Goal: Task Accomplishment & Management: Use online tool/utility

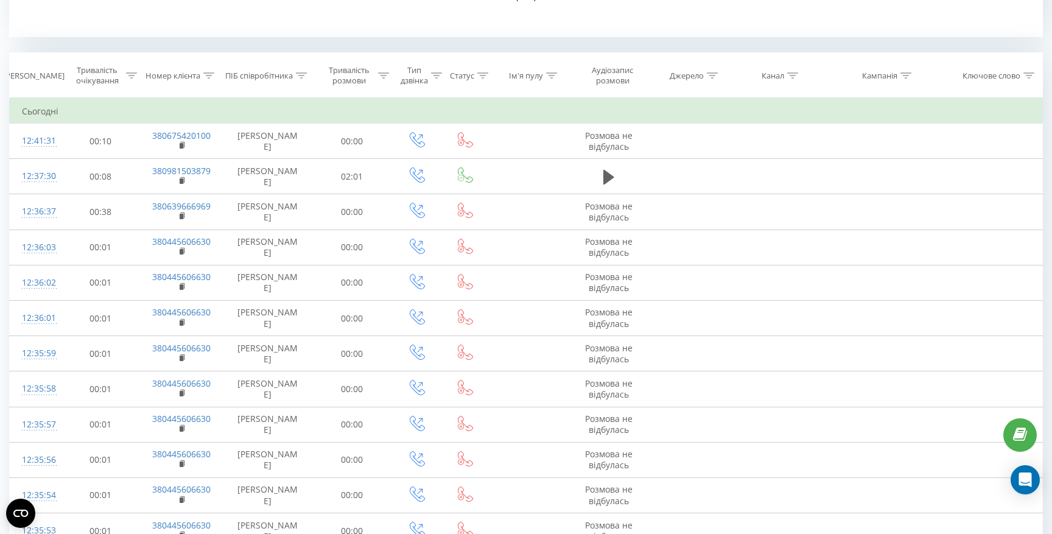
scroll to position [518, 0]
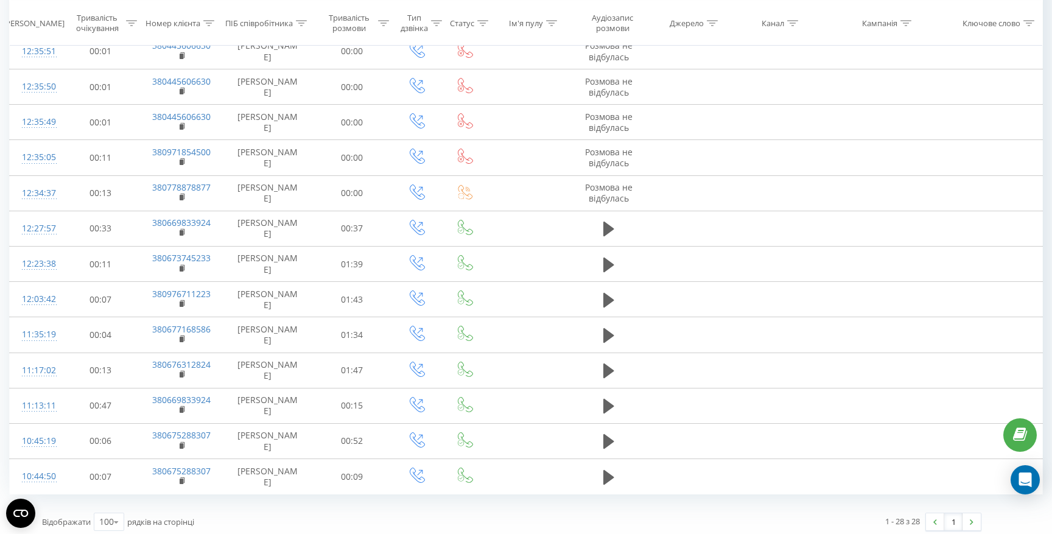
scroll to position [1100, 0]
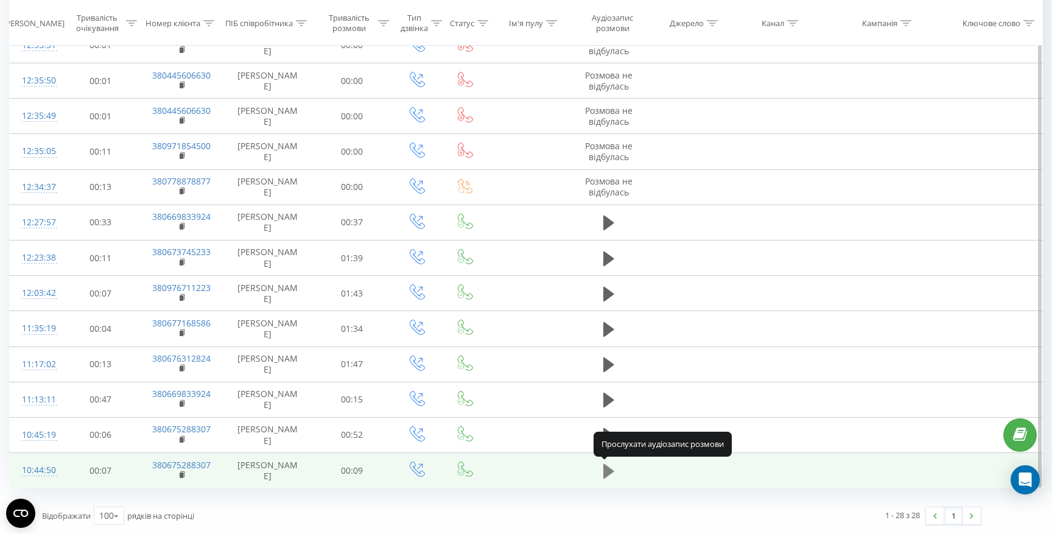
click at [609, 472] on icon at bounding box center [608, 471] width 11 height 15
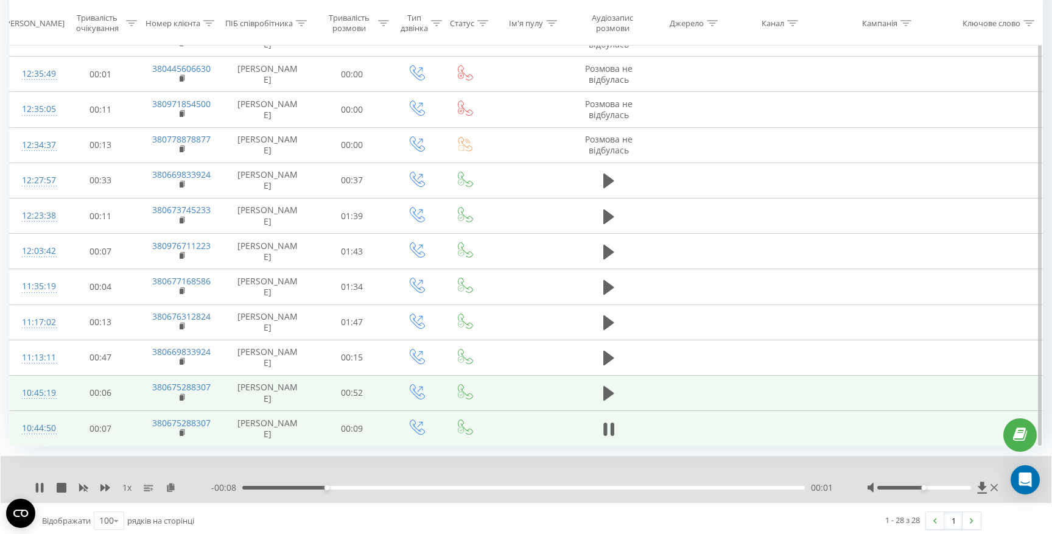
scroll to position [1147, 0]
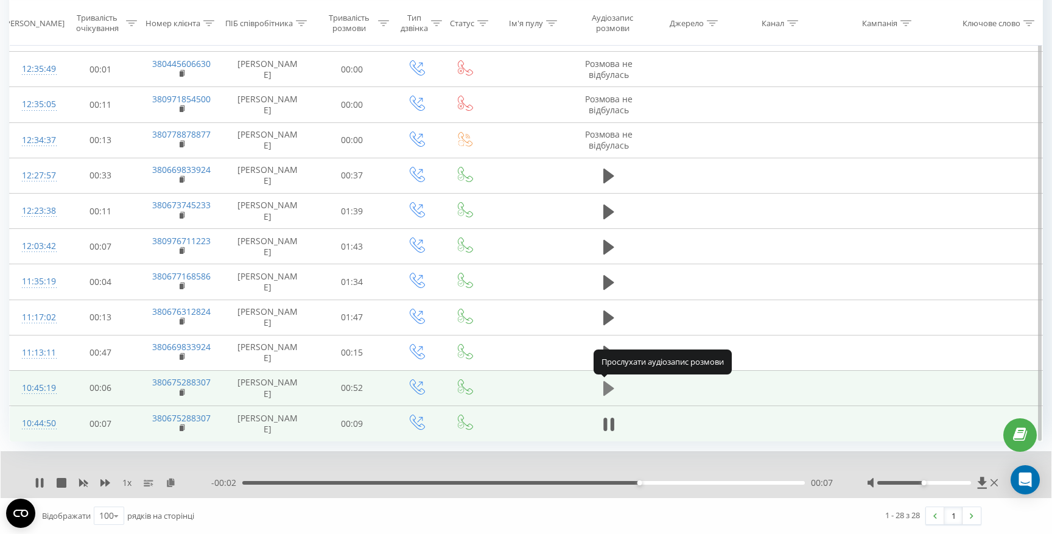
click at [610, 385] on icon at bounding box center [608, 388] width 11 height 15
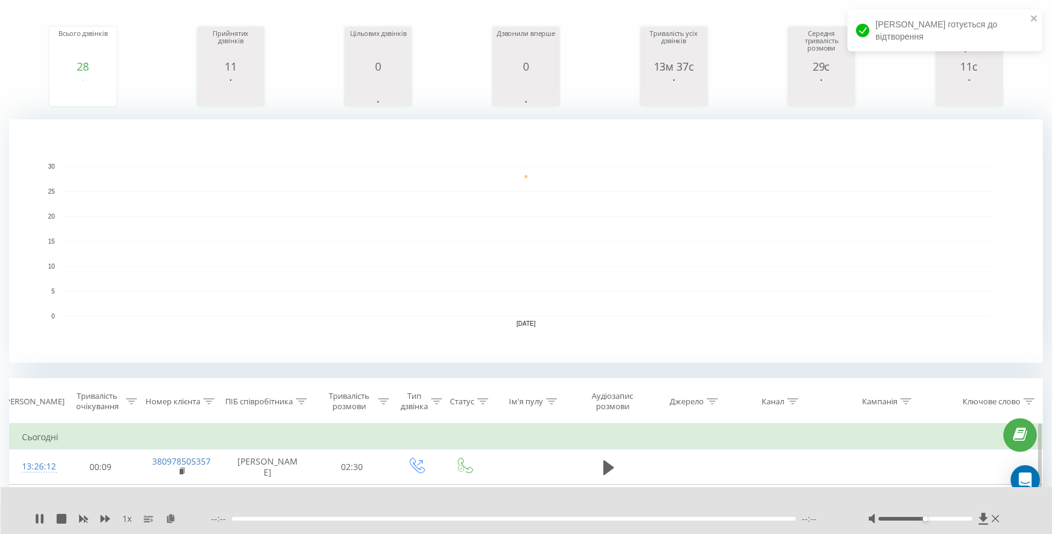
scroll to position [0, 0]
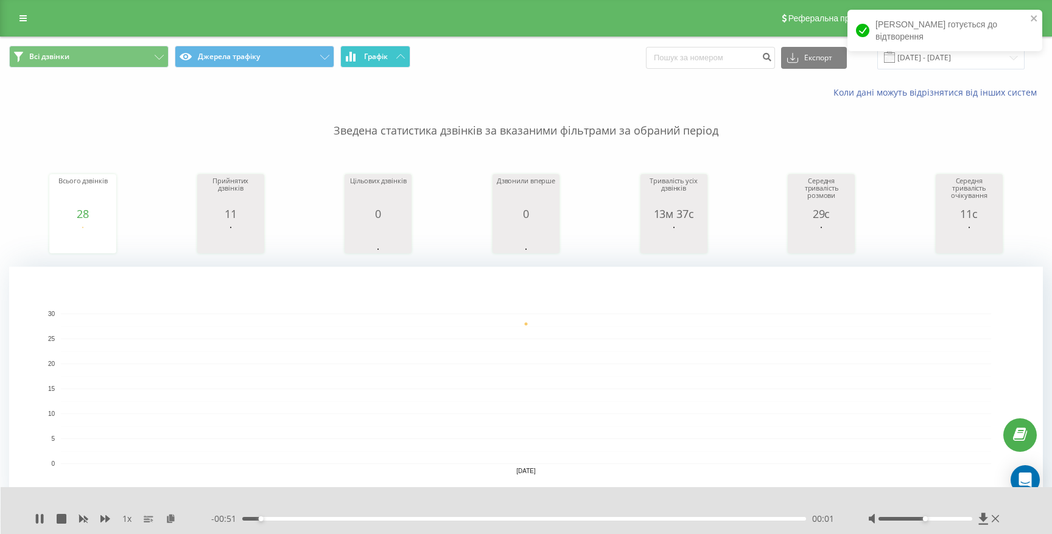
click at [398, 57] on icon at bounding box center [400, 56] width 9 height 4
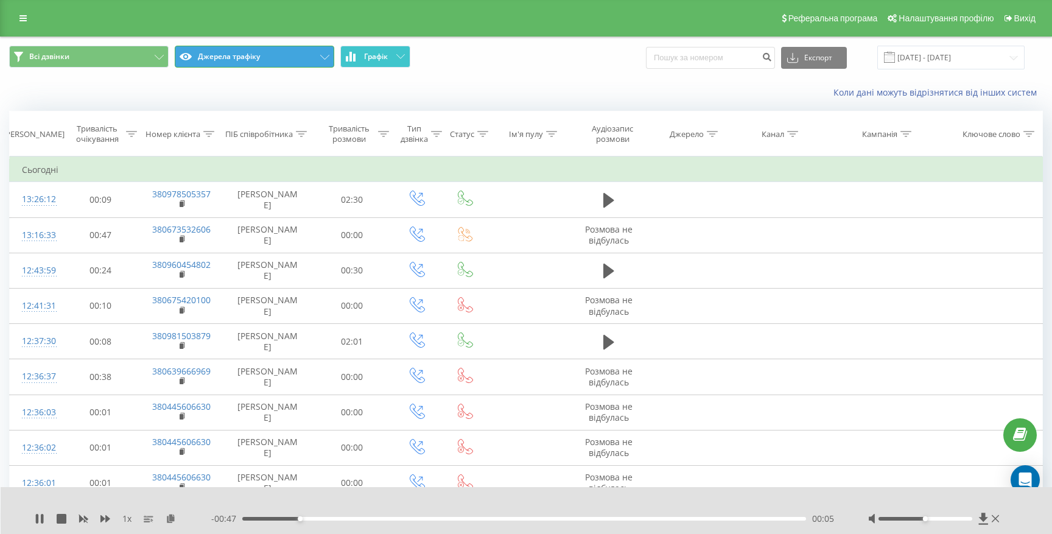
click at [315, 60] on button "Джерела трафіку" at bounding box center [255, 57] width 160 height 22
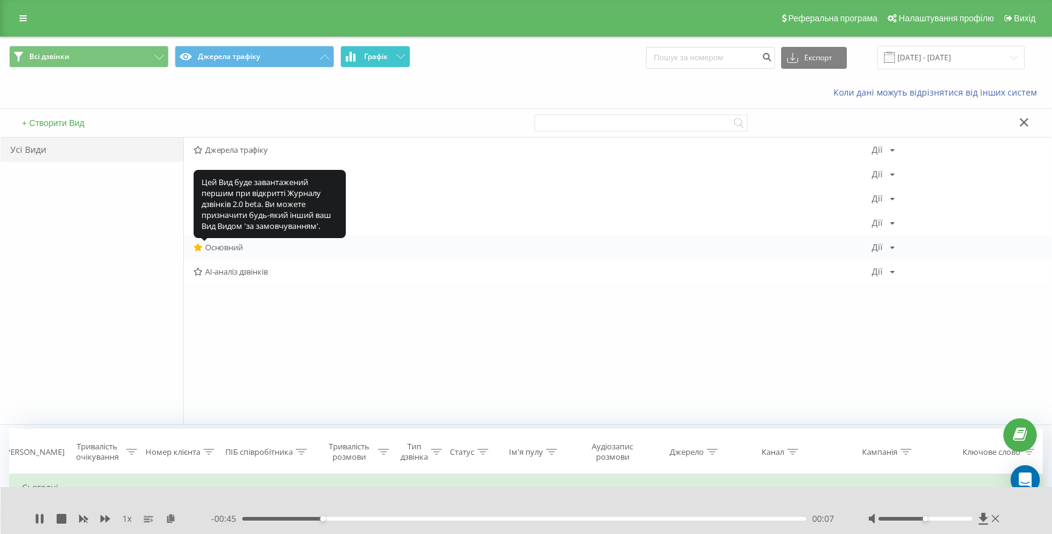
click at [197, 248] on icon at bounding box center [198, 248] width 9 height 8
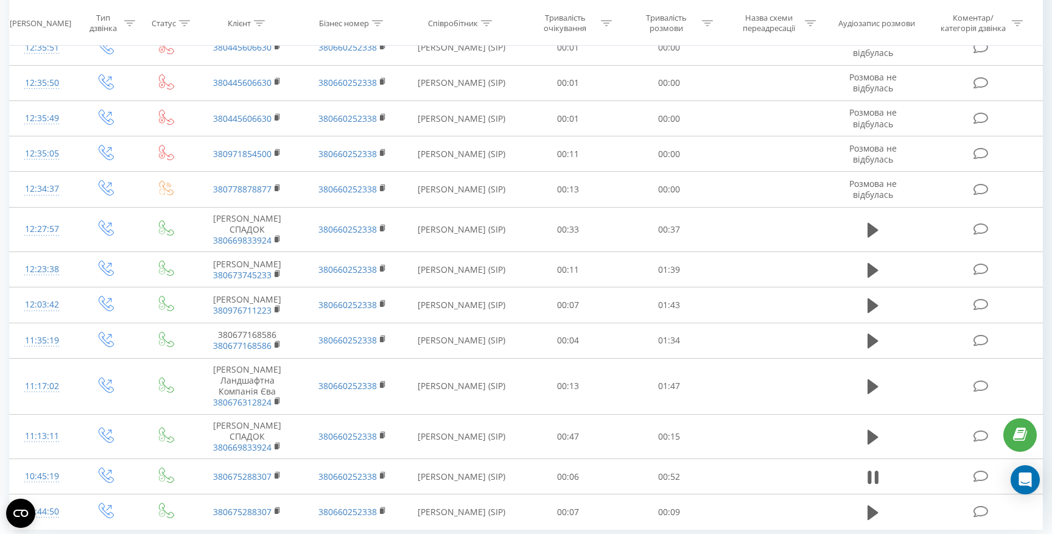
scroll to position [837, 0]
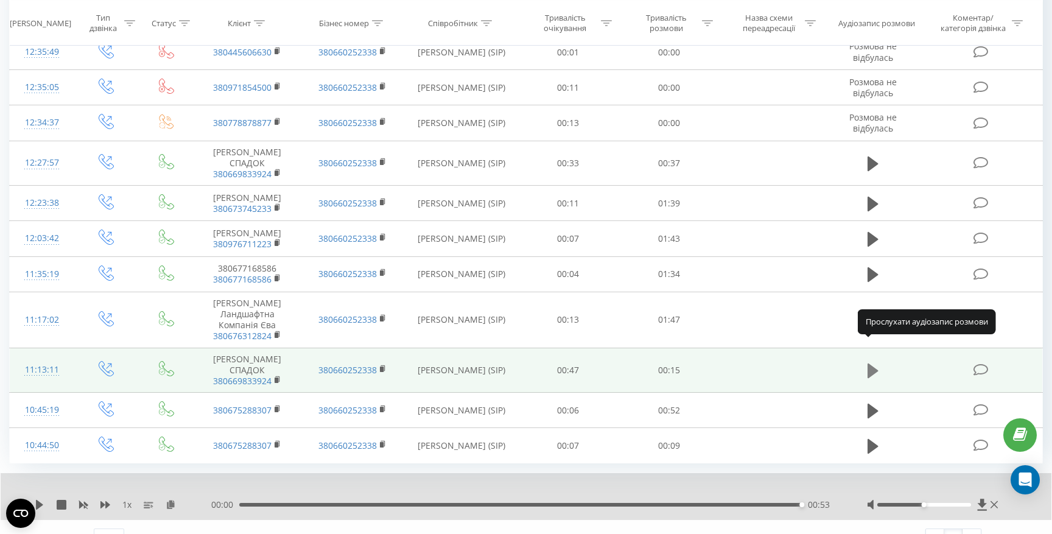
click at [874, 364] on icon at bounding box center [873, 371] width 11 height 15
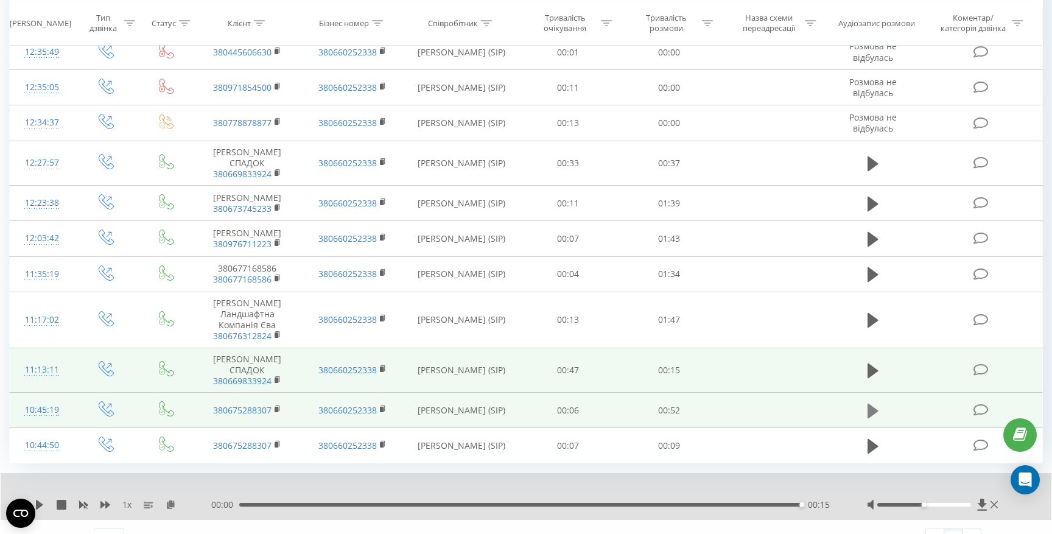
click at [879, 402] on button at bounding box center [873, 411] width 18 height 18
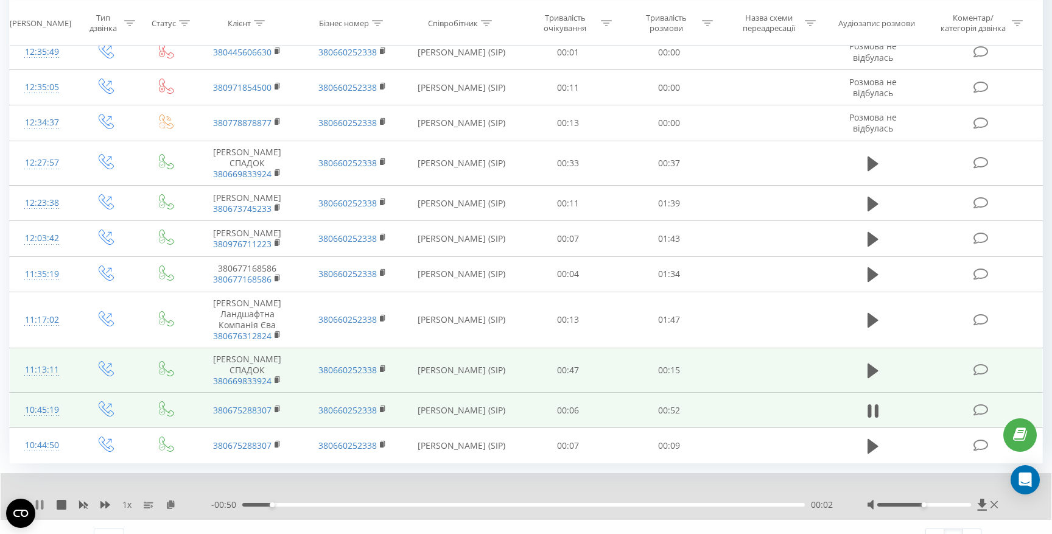
click at [40, 500] on icon at bounding box center [40, 505] width 10 height 10
click at [985, 499] on icon at bounding box center [981, 505] width 9 height 12
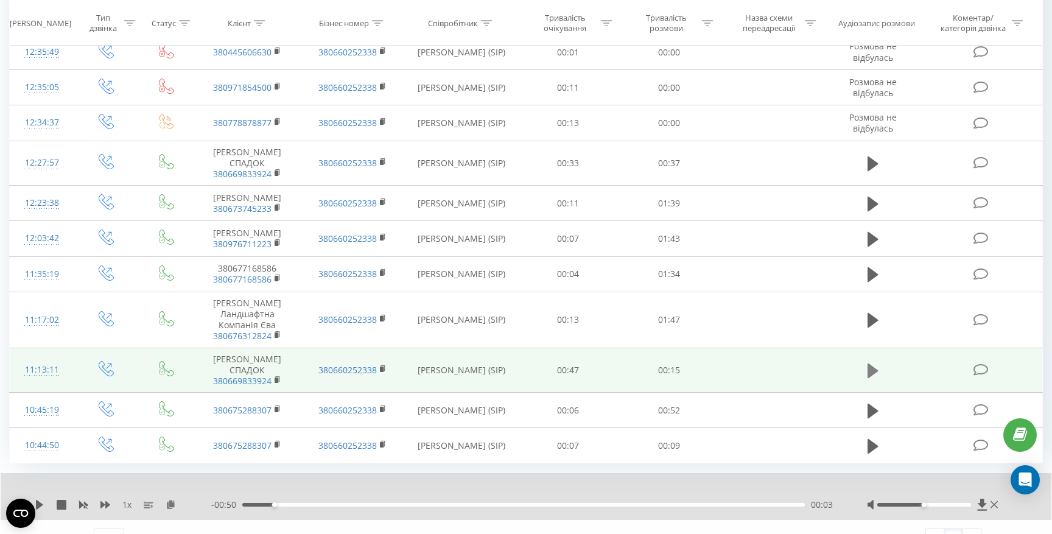
click at [871, 364] on icon at bounding box center [873, 371] width 11 height 15
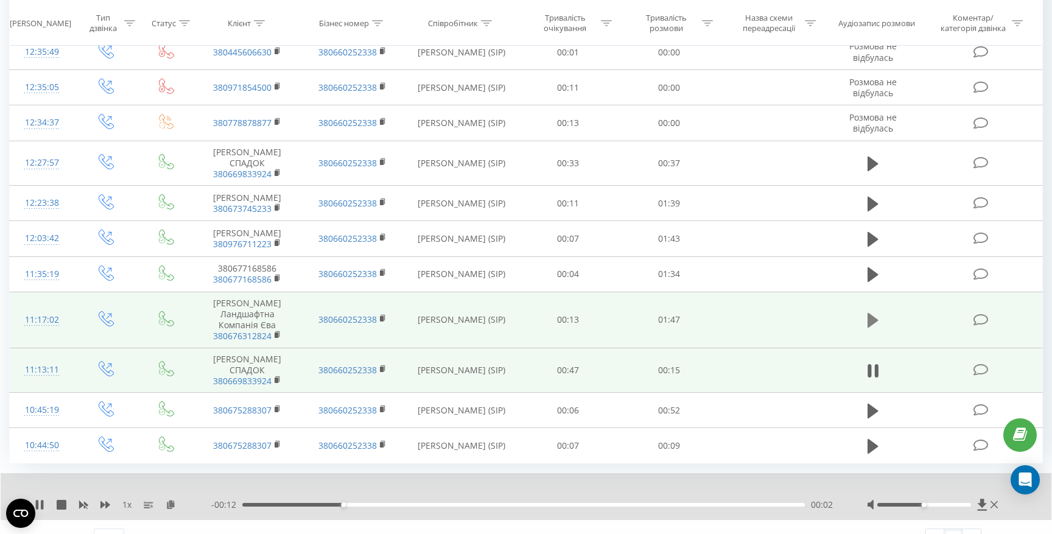
click at [869, 313] on icon at bounding box center [873, 320] width 11 height 15
click at [280, 503] on div "00:07" at bounding box center [523, 505] width 563 height 4
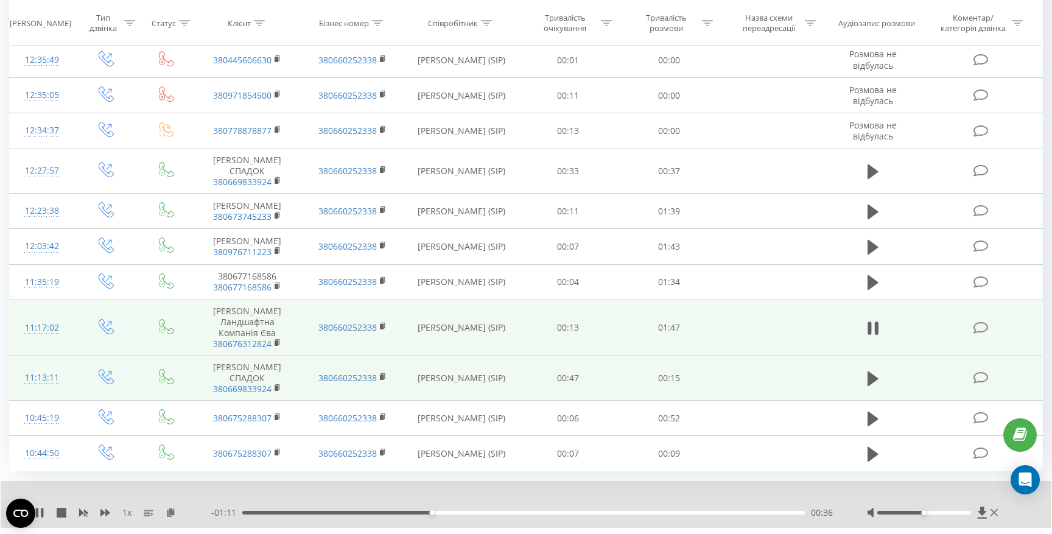
scroll to position [827, 0]
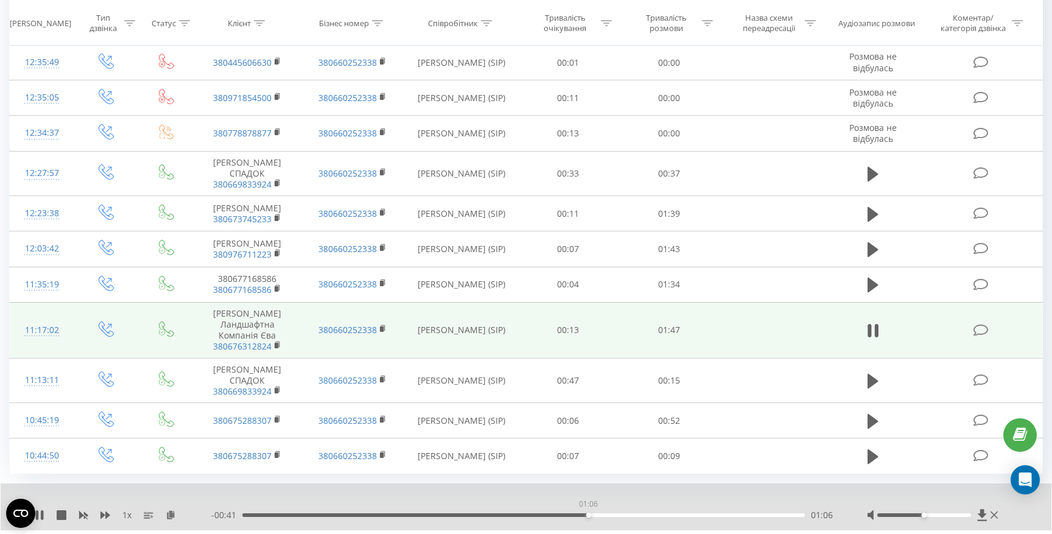
click at [588, 513] on div "01:06" at bounding box center [523, 515] width 563 height 4
click at [659, 513] on div "01:10" at bounding box center [523, 515] width 563 height 4
click at [687, 513] on div "01:25" at bounding box center [523, 515] width 563 height 4
click at [723, 513] on div "01:26" at bounding box center [523, 515] width 563 height 4
click at [757, 513] on div "01:38" at bounding box center [523, 515] width 563 height 4
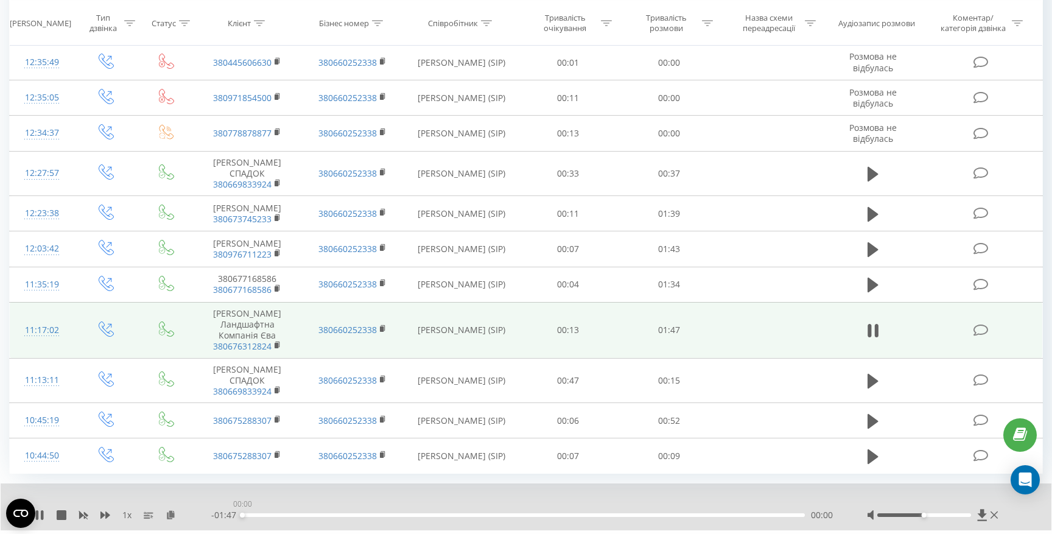
click at [786, 513] on div "00:00" at bounding box center [523, 515] width 563 height 4
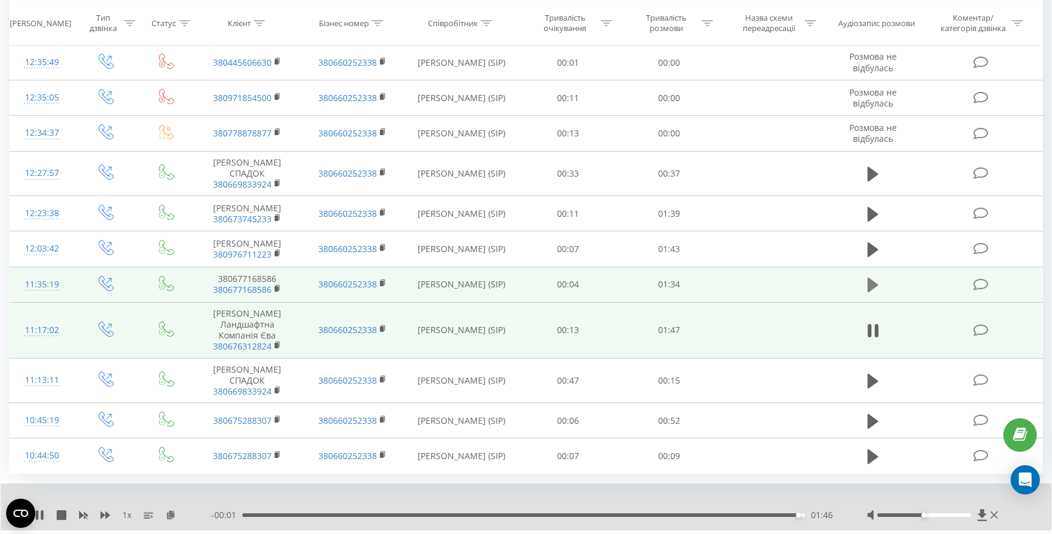
click at [875, 278] on icon at bounding box center [873, 285] width 11 height 15
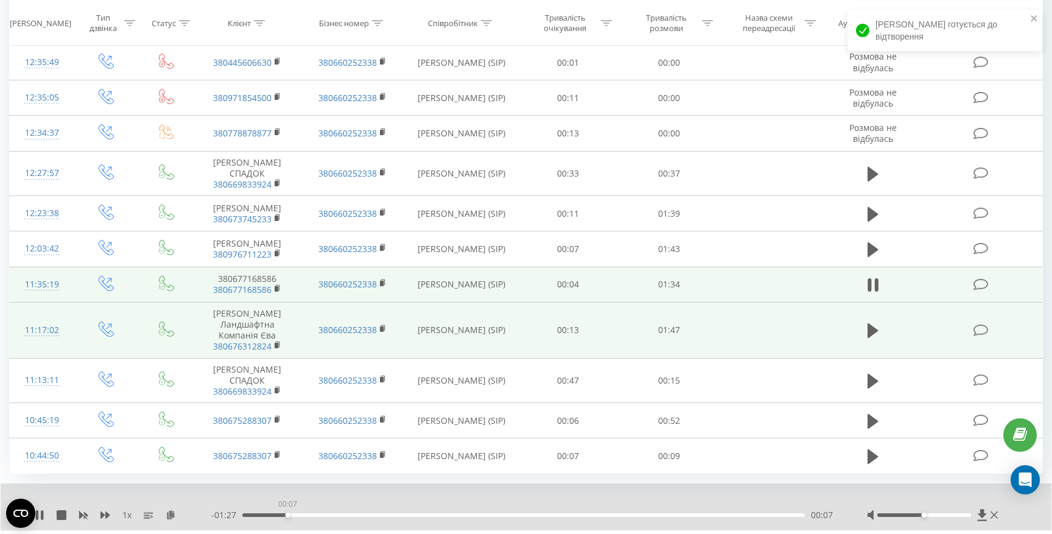
click at [287, 513] on div "00:07" at bounding box center [523, 515] width 563 height 4
click at [340, 509] on div "- 01:26 00:08 00:08" at bounding box center [523, 515] width 625 height 12
click at [384, 509] on div "- 01:26 00:08 00:08" at bounding box center [523, 515] width 625 height 12
click at [403, 513] on div "00:10" at bounding box center [523, 515] width 563 height 4
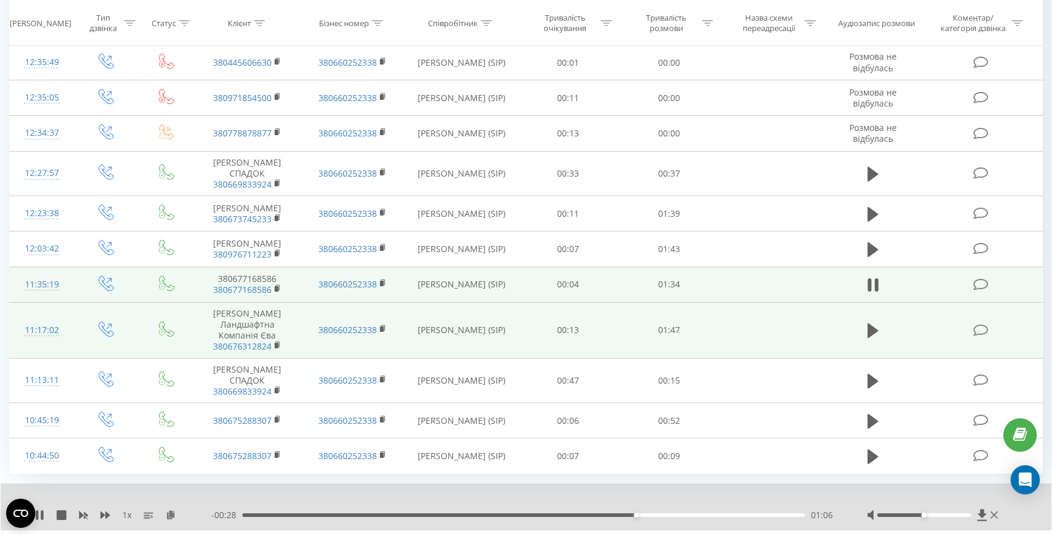
click at [681, 513] on div "01:06" at bounding box center [523, 515] width 563 height 4
click at [720, 513] on div "01:14" at bounding box center [523, 515] width 563 height 4
click at [755, 509] on div "- 00:13 01:21 01:21" at bounding box center [523, 515] width 625 height 12
click at [982, 510] on icon at bounding box center [981, 516] width 9 height 12
